Goal: Task Accomplishment & Management: Manage account settings

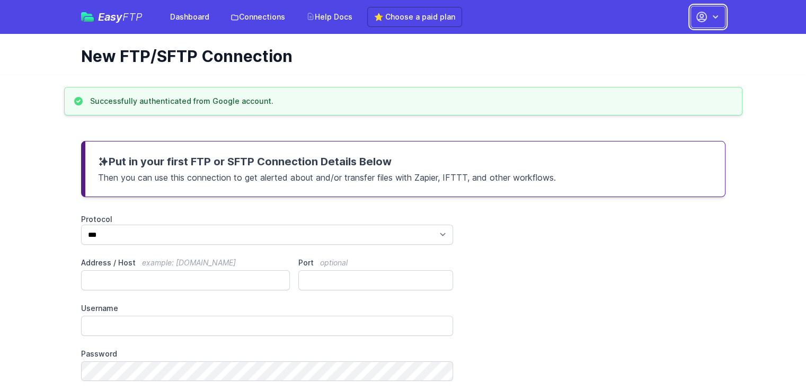
click at [706, 14] on icon "button" at bounding box center [701, 17] width 13 height 13
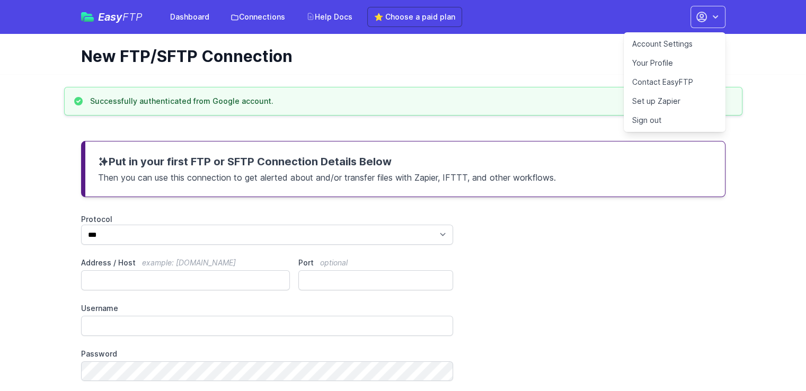
click at [662, 45] on link "Account Settings" at bounding box center [675, 43] width 102 height 19
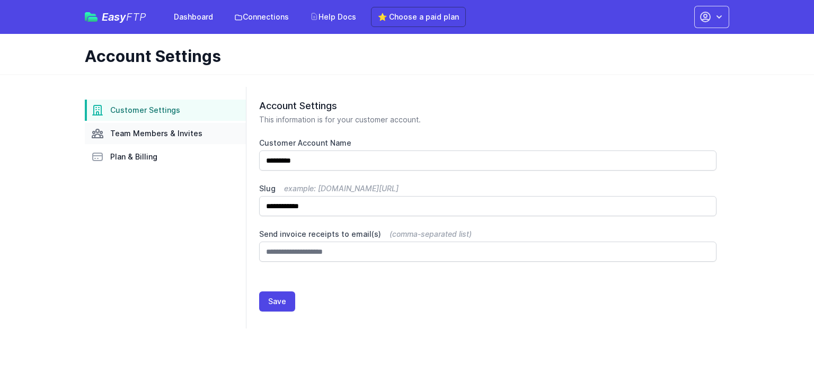
click at [177, 129] on span "Team Members & Invites" at bounding box center [156, 133] width 92 height 11
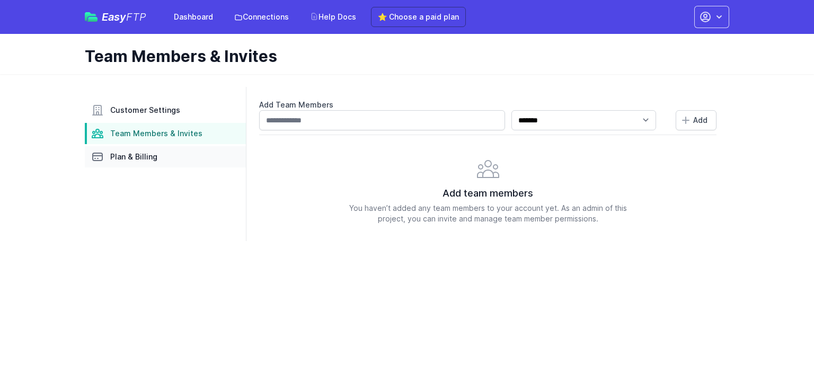
click at [138, 153] on span "Plan & Billing" at bounding box center [133, 157] width 47 height 11
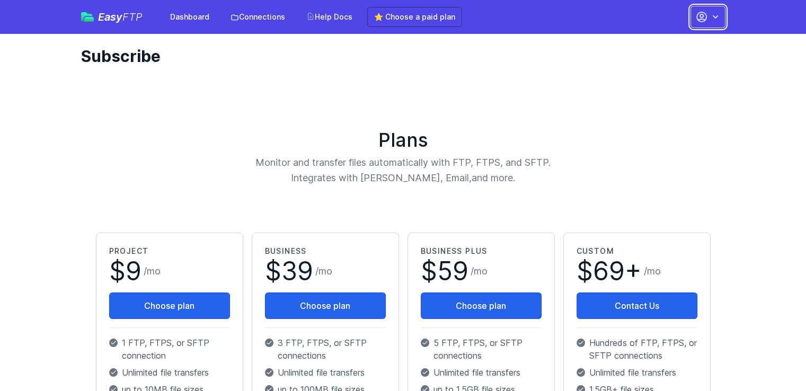
click at [706, 13] on icon "button" at bounding box center [701, 17] width 13 height 13
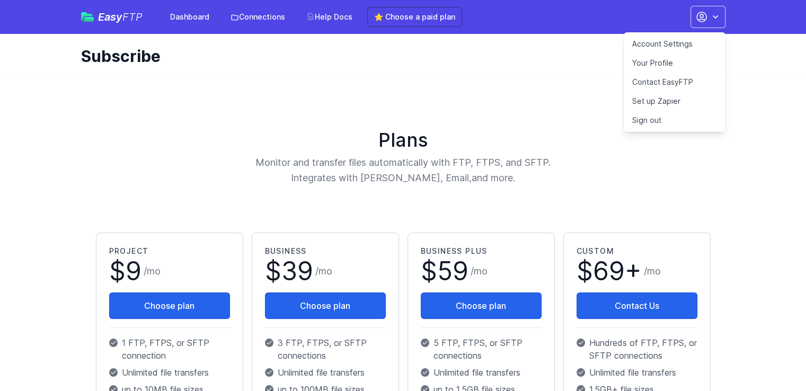
click at [689, 41] on link "Account Settings" at bounding box center [675, 43] width 102 height 19
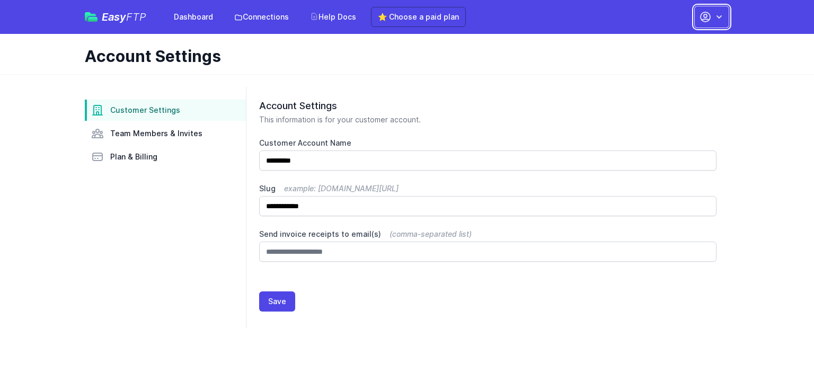
click at [698, 22] on button "button" at bounding box center [711, 17] width 35 height 22
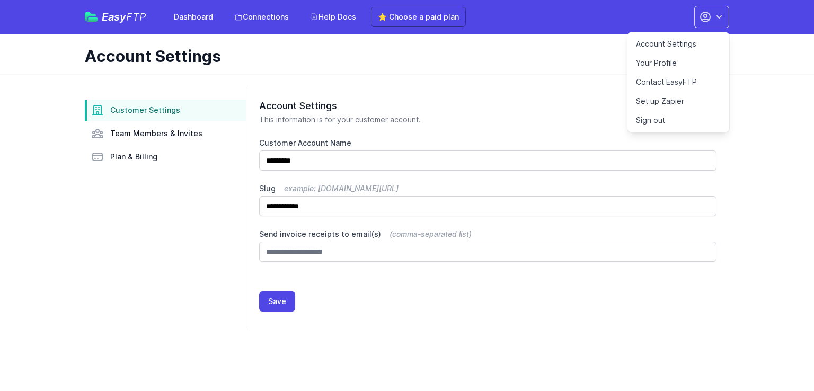
click at [670, 60] on link "Your Profile" at bounding box center [678, 63] width 102 height 19
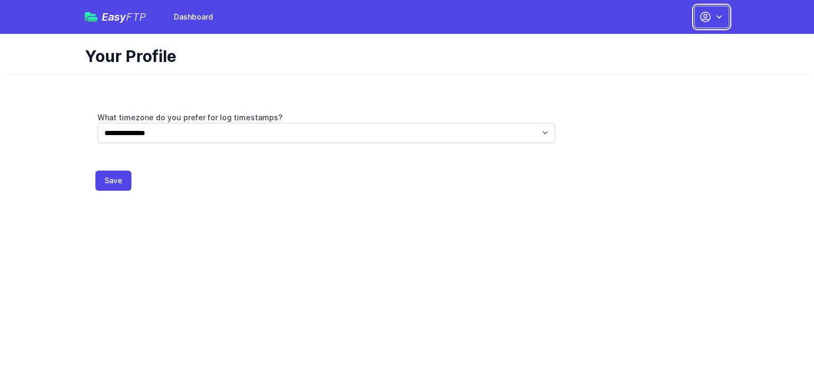
click at [702, 24] on button "button" at bounding box center [711, 17] width 35 height 22
click at [663, 63] on link "Contact EasyFTP" at bounding box center [678, 63] width 102 height 19
